Goal: Subscribe to service/newsletter

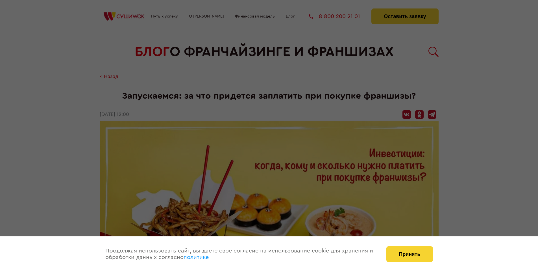
scroll to position [903, 0]
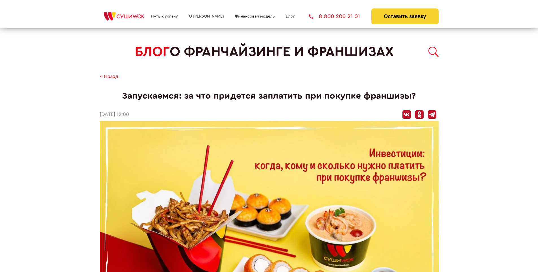
scroll to position [903, 0]
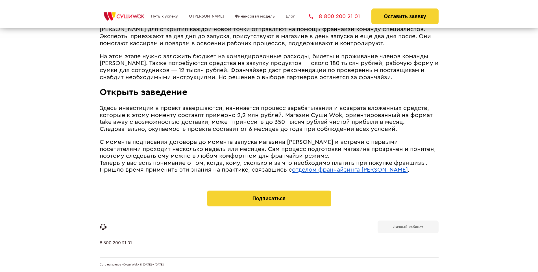
click at [408, 226] on b "Личный кабинет" at bounding box center [408, 227] width 30 height 4
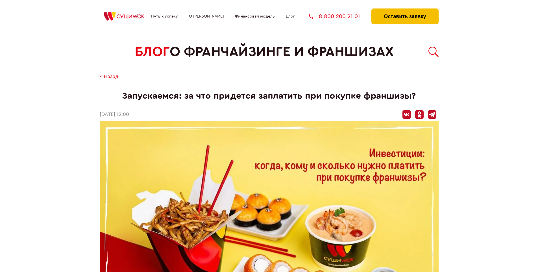
click at [404, 10] on button "Оставить заявку" at bounding box center [404, 16] width 67 height 16
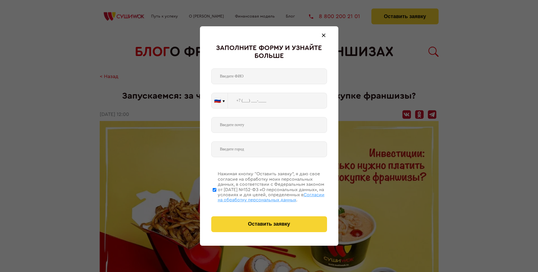
click at [262, 196] on span "Согласии на обработку персональных данных" at bounding box center [271, 197] width 107 height 10
click at [216, 196] on input "Нажимая кнопку “Оставить заявку”, я даю свое согласие на обработку моих персона…" at bounding box center [215, 189] width 4 height 45
checkbox input "false"
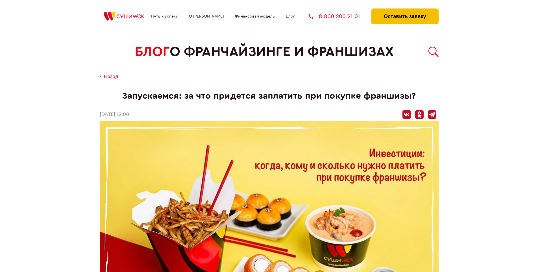
click at [404, 10] on button "Оставить заявку" at bounding box center [404, 16] width 67 height 16
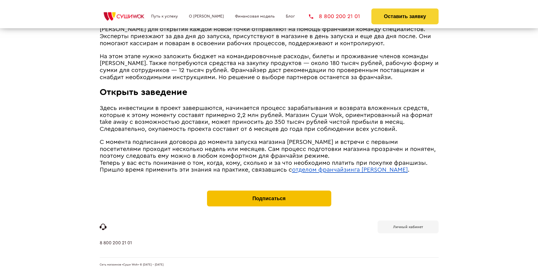
click at [269, 191] on button "Подписаться" at bounding box center [269, 198] width 124 height 16
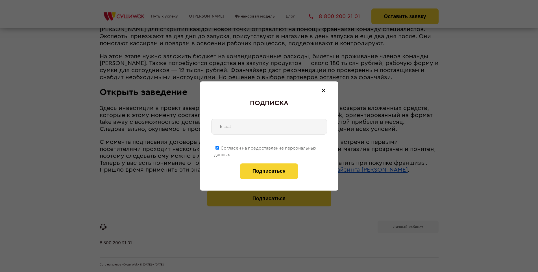
click at [265, 147] on span "Согласен на предоставление персональных данных" at bounding box center [265, 151] width 102 height 11
click at [219, 147] on input "Согласен на предоставление персональных данных" at bounding box center [217, 148] width 4 height 4
checkbox input "false"
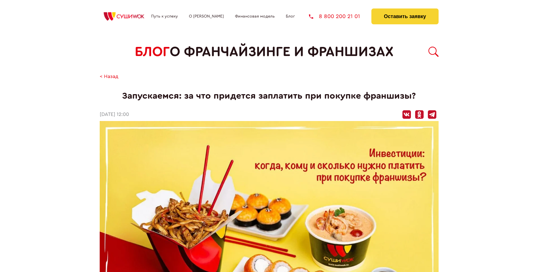
scroll to position [903, 0]
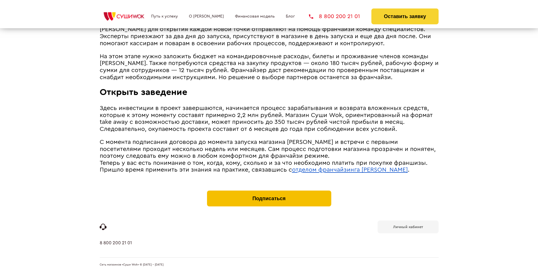
click at [269, 191] on button "Подписаться" at bounding box center [269, 198] width 124 height 16
